Goal: Use online tool/utility: Utilize a website feature to perform a specific function

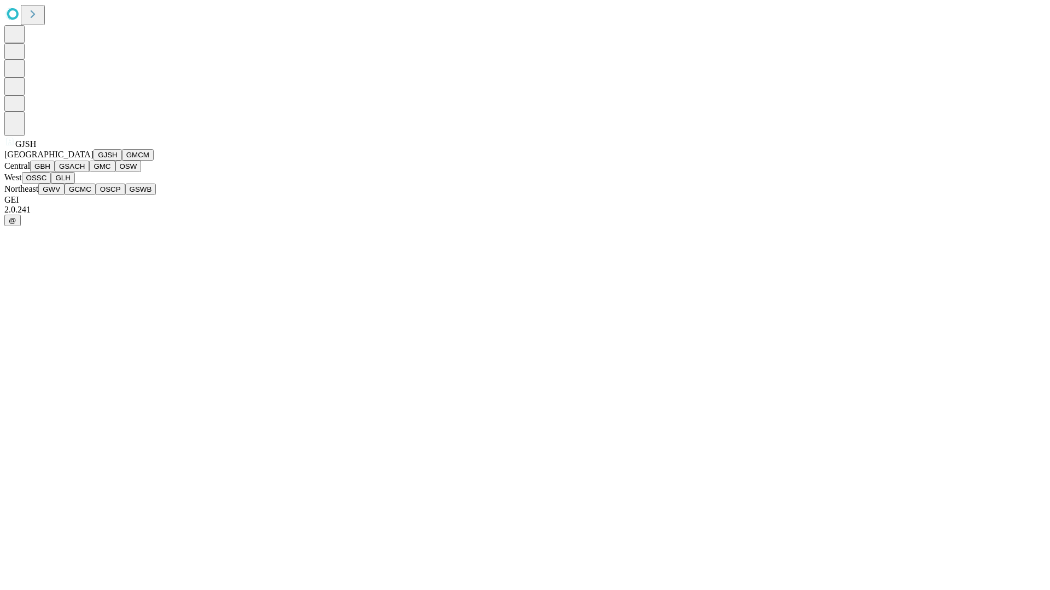
click at [93, 161] on button "GJSH" at bounding box center [107, 154] width 28 height 11
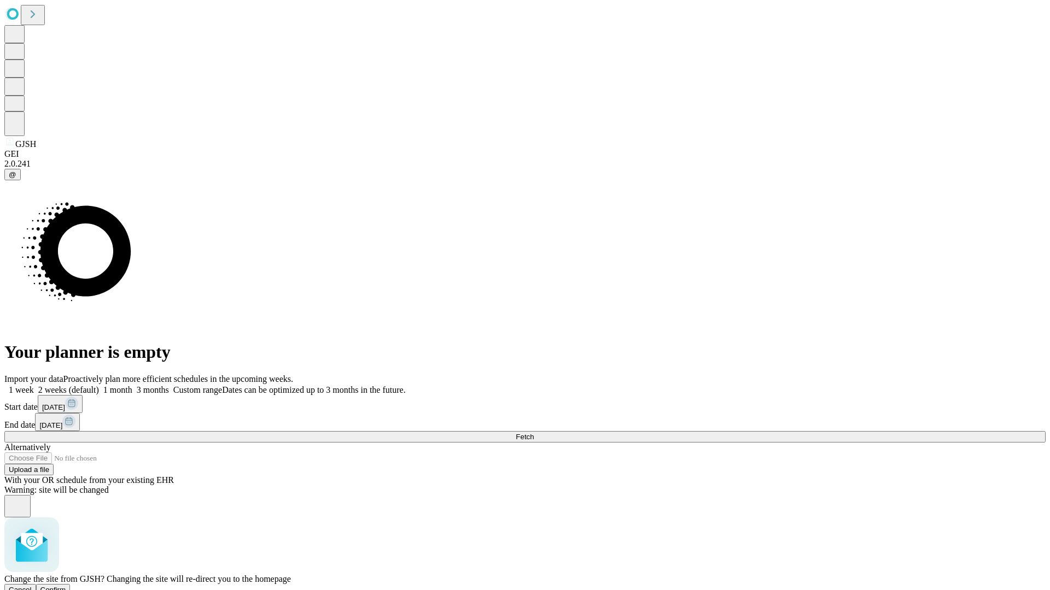
click at [66, 586] on span "Confirm" at bounding box center [53, 590] width 26 height 8
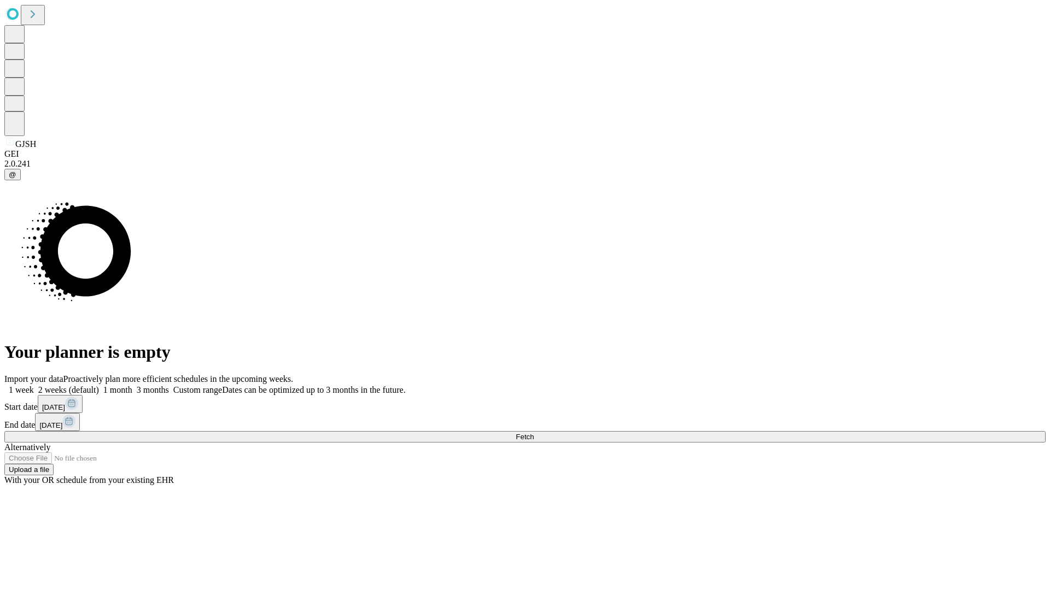
click at [99, 385] on label "2 weeks (default)" at bounding box center [66, 389] width 65 height 9
click at [534, 433] on span "Fetch" at bounding box center [525, 437] width 18 height 8
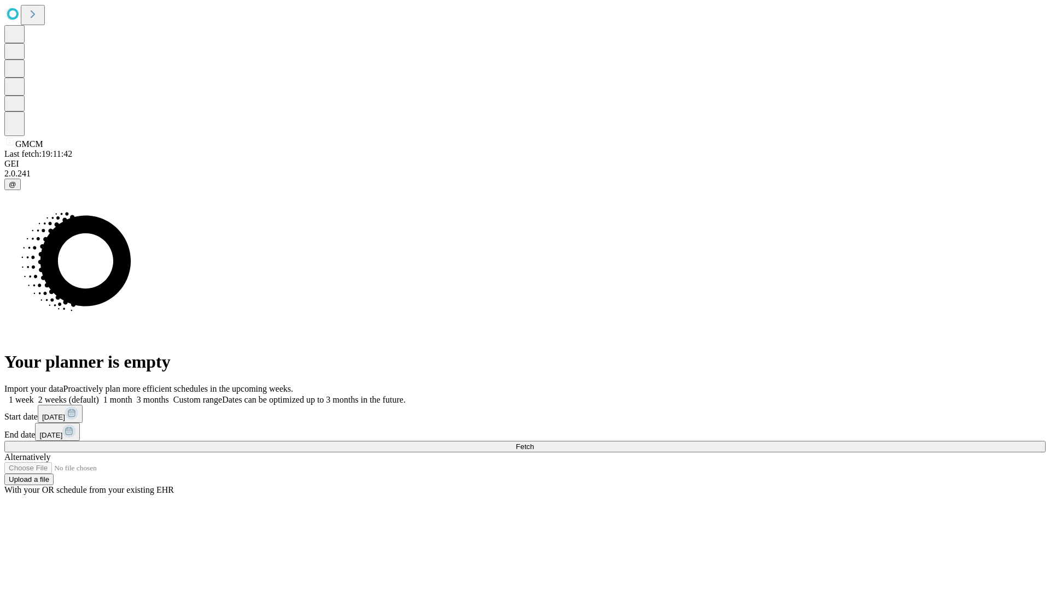
click at [99, 395] on label "2 weeks (default)" at bounding box center [66, 399] width 65 height 9
click at [534, 443] on span "Fetch" at bounding box center [525, 447] width 18 height 8
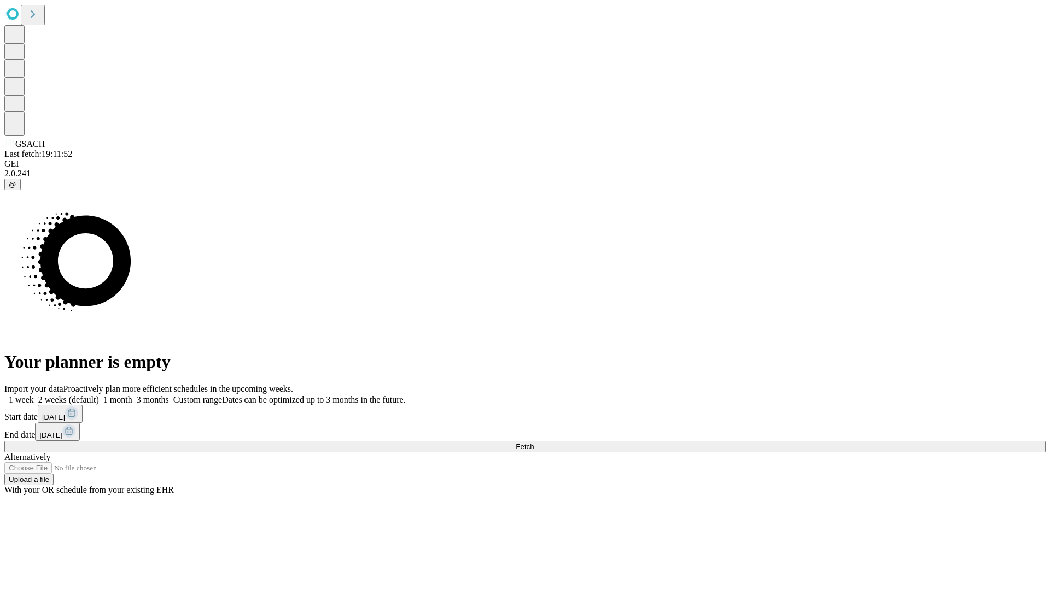
click at [534, 443] on span "Fetch" at bounding box center [525, 447] width 18 height 8
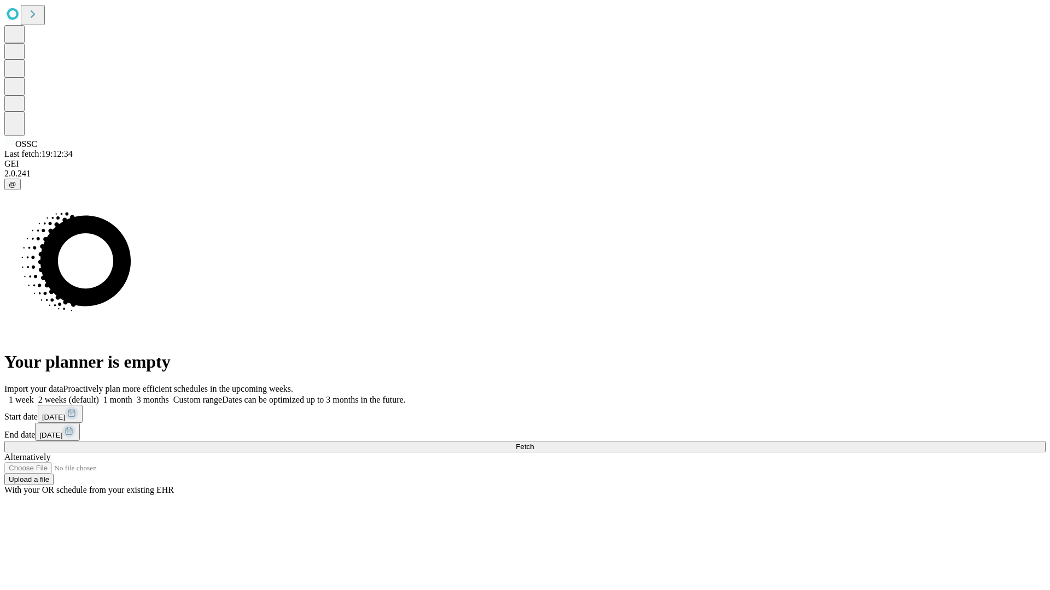
click at [99, 395] on label "2 weeks (default)" at bounding box center [66, 399] width 65 height 9
click at [534, 443] on span "Fetch" at bounding box center [525, 447] width 18 height 8
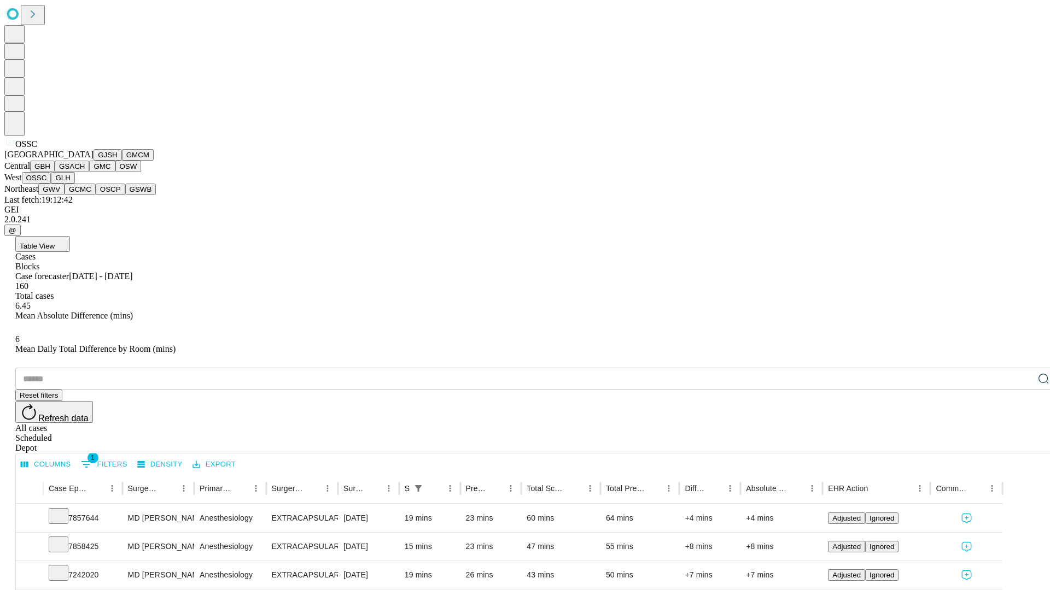
click at [74, 184] on button "GLH" at bounding box center [63, 177] width 24 height 11
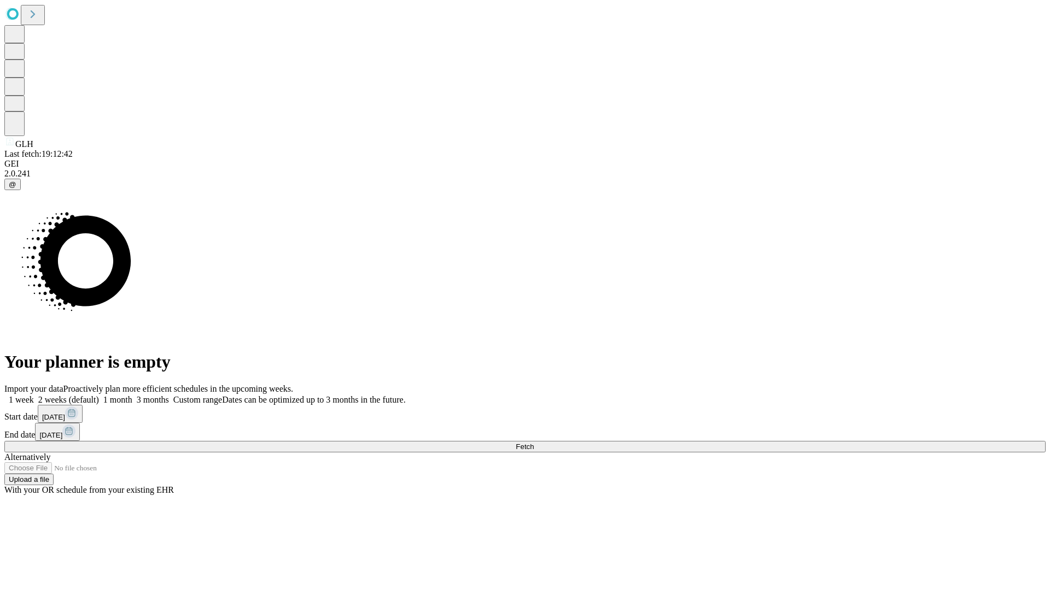
click at [99, 395] on label "2 weeks (default)" at bounding box center [66, 399] width 65 height 9
click at [534, 443] on span "Fetch" at bounding box center [525, 447] width 18 height 8
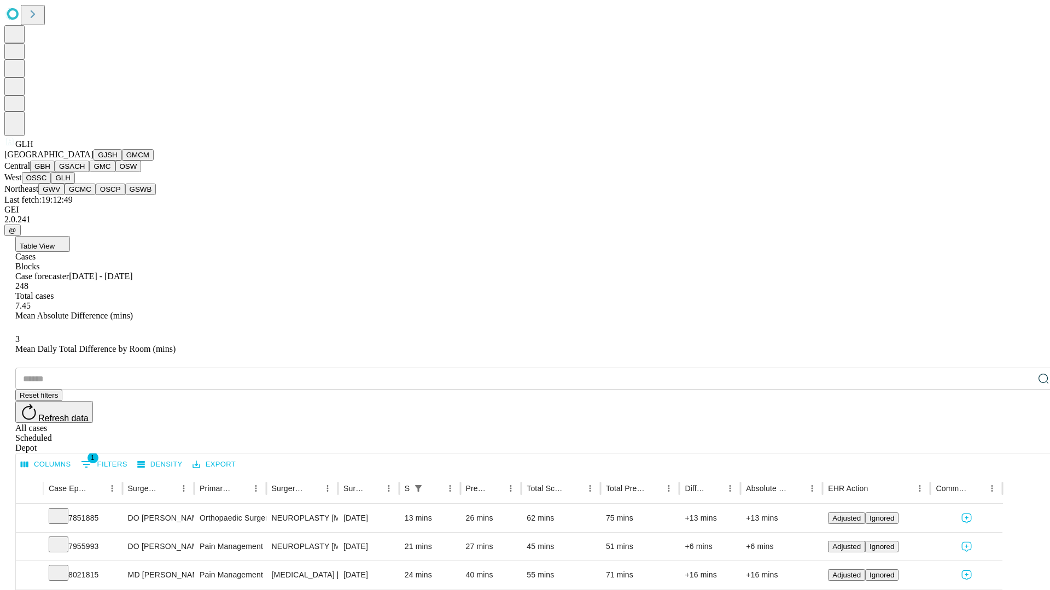
click at [65, 195] on button "GWV" at bounding box center [51, 189] width 26 height 11
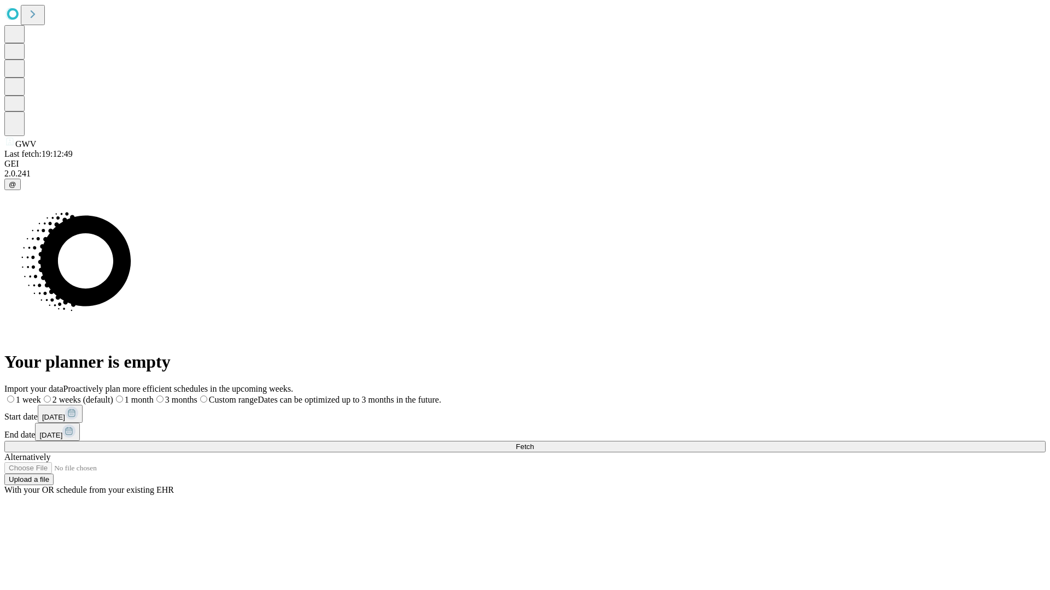
click at [113, 395] on label "2 weeks (default)" at bounding box center [77, 399] width 72 height 9
click at [534, 443] on span "Fetch" at bounding box center [525, 447] width 18 height 8
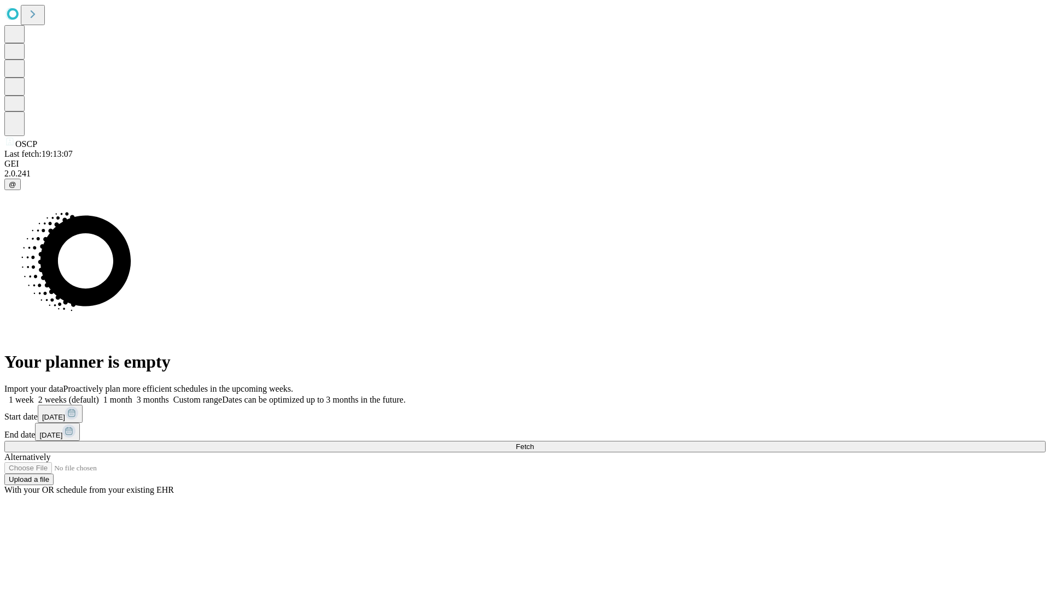
click at [99, 395] on label "2 weeks (default)" at bounding box center [66, 399] width 65 height 9
click at [534, 443] on span "Fetch" at bounding box center [525, 447] width 18 height 8
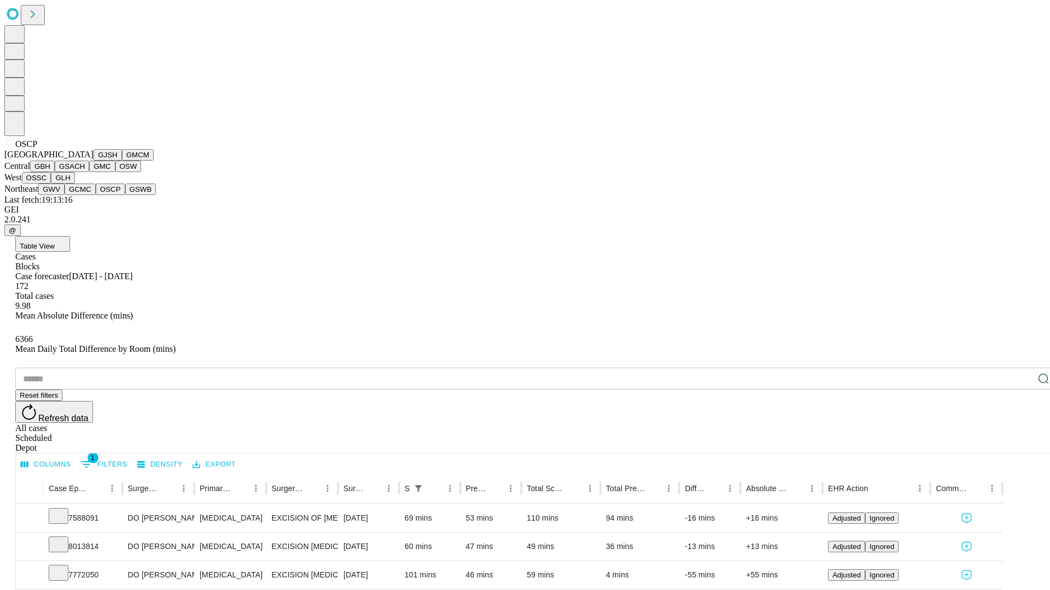
click at [125, 195] on button "GSWB" at bounding box center [140, 189] width 31 height 11
